Goal: Task Accomplishment & Management: Manage account settings

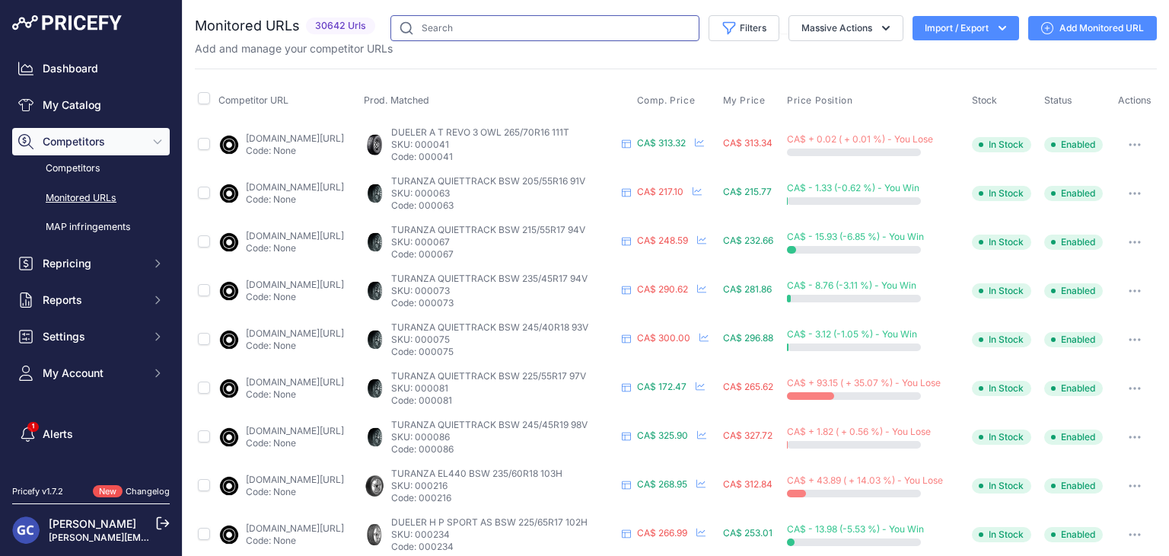
click at [486, 19] on input "text" at bounding box center [544, 28] width 309 height 26
drag, startPoint x: 0, startPoint y: 0, endPoint x: 486, endPoint y: 19, distance: 486.0
click at [486, 19] on input "text" at bounding box center [544, 28] width 309 height 26
click at [94, 110] on link "My Catalog" at bounding box center [91, 104] width 158 height 27
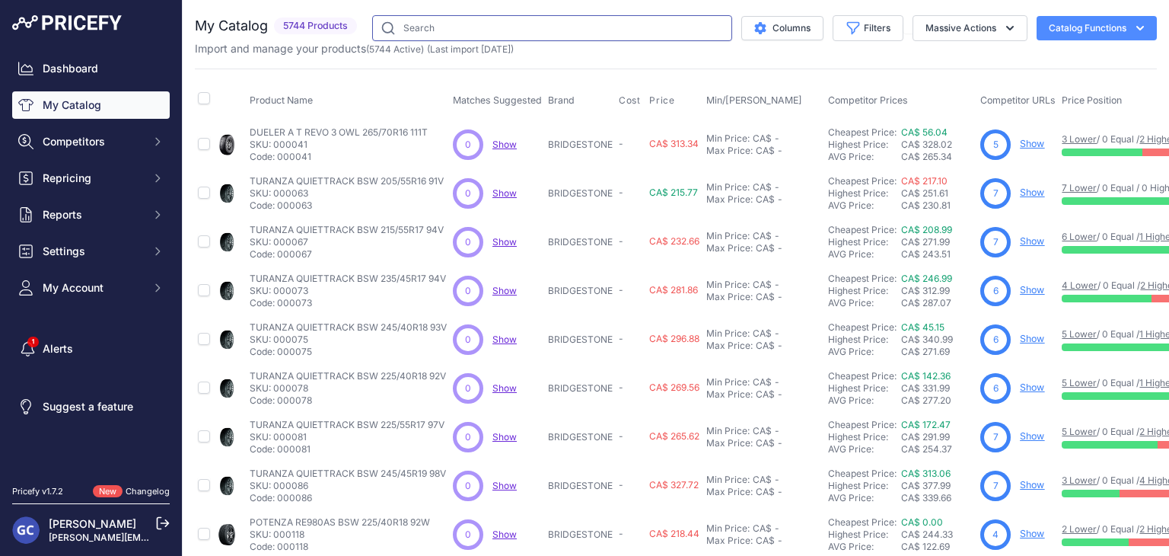
drag, startPoint x: 0, startPoint y: 0, endPoint x: 549, endPoint y: 24, distance: 549.3
click at [549, 24] on input "text" at bounding box center [552, 28] width 360 height 26
type input "scorpion all season plus 3"
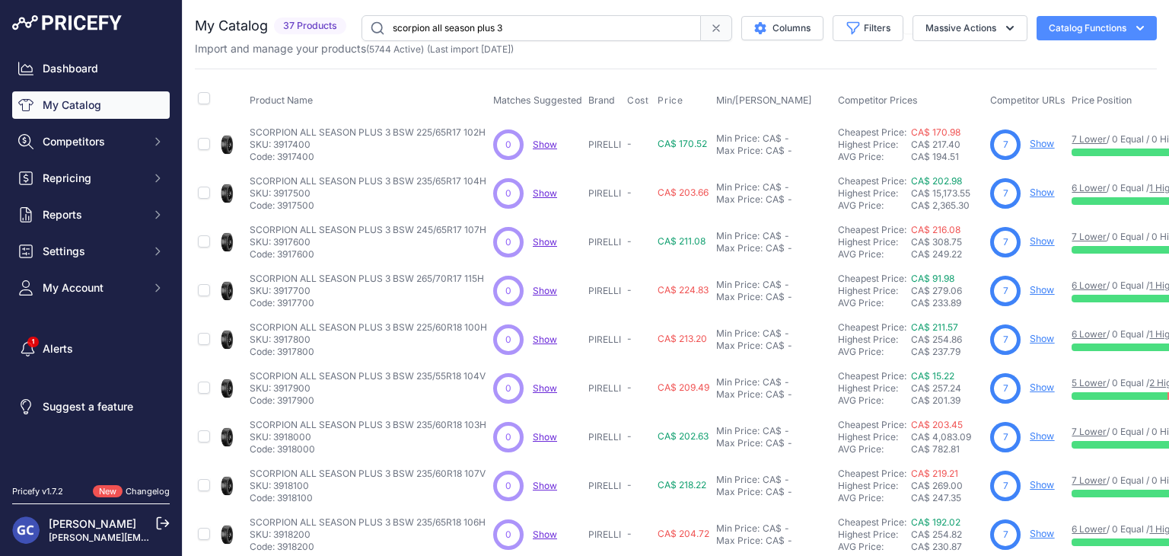
click at [1049, 145] on link "Show" at bounding box center [1042, 143] width 24 height 11
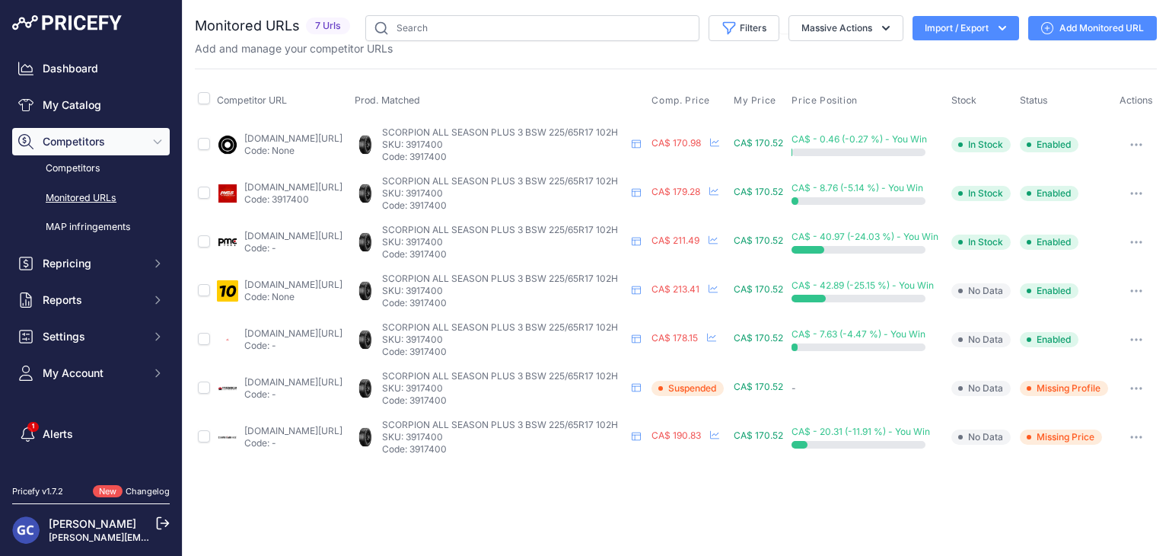
click at [352, 130] on td "[DOMAIN_NAME][URL] Code: None" at bounding box center [283, 144] width 138 height 49
click at [343, 141] on link "[DOMAIN_NAME][URL]" at bounding box center [293, 137] width 98 height 11
click at [343, 185] on link "[DOMAIN_NAME][URL]" at bounding box center [293, 186] width 98 height 11
click at [340, 330] on link "[DOMAIN_NAME][URL]" at bounding box center [293, 332] width 98 height 11
click at [343, 181] on link "[DOMAIN_NAME][URL]" at bounding box center [293, 186] width 98 height 11
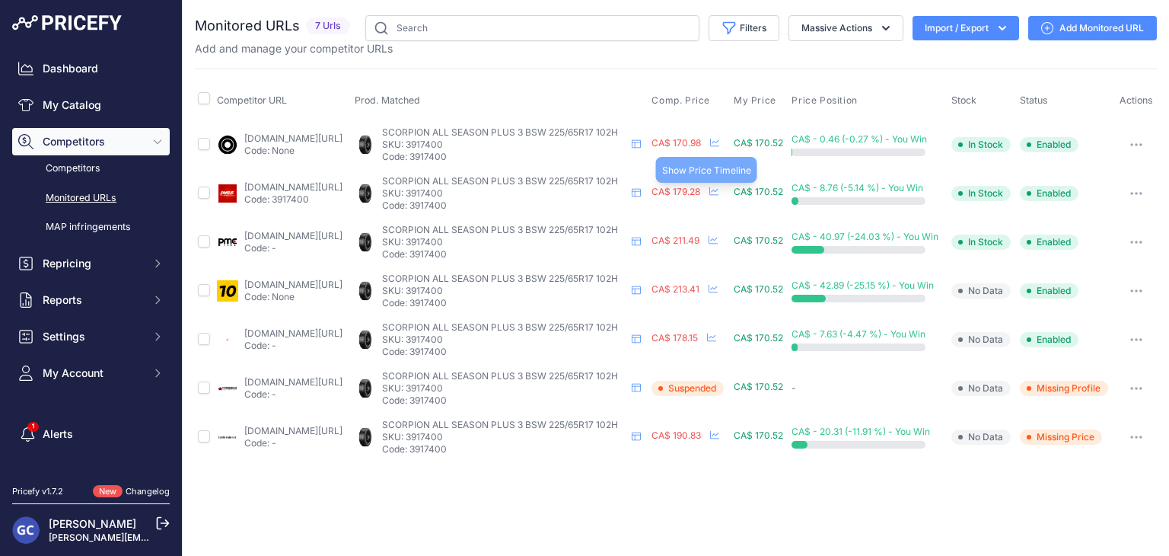
click at [719, 190] on icon at bounding box center [713, 191] width 9 height 8
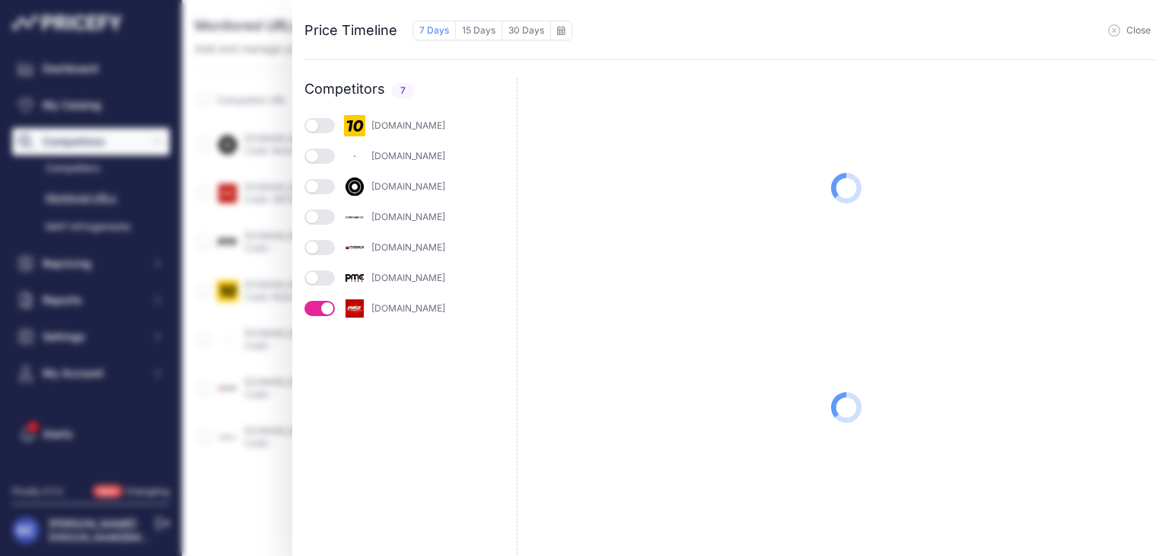
click at [387, 157] on div "[DOMAIN_NAME]" at bounding box center [426, 156] width 110 height 12
click at [329, 154] on button "button" at bounding box center [319, 155] width 30 height 15
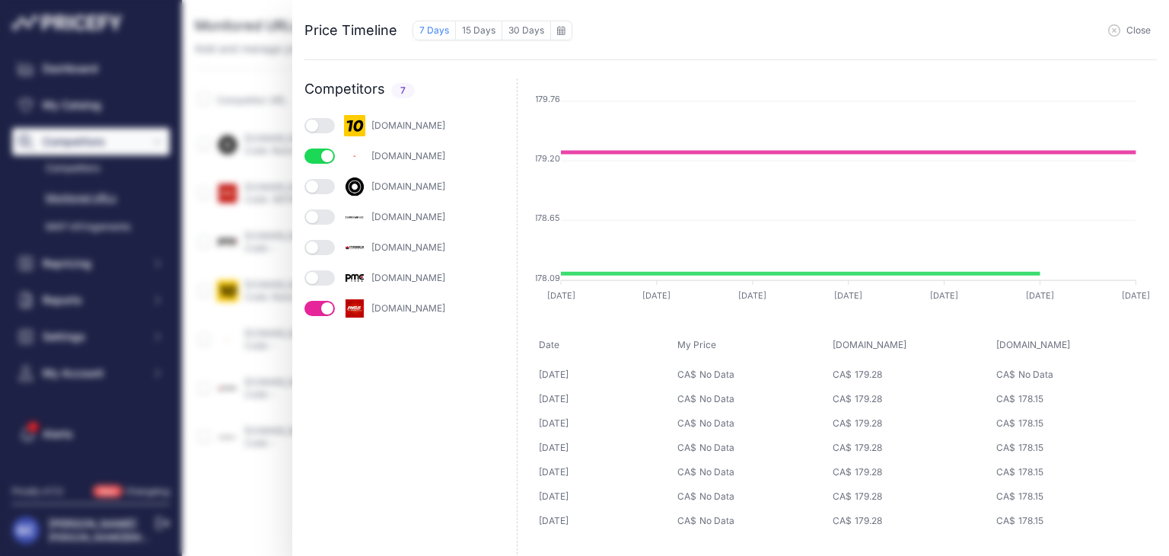
click at [1130, 34] on span "Close" at bounding box center [1139, 30] width 24 height 12
